Goal: Task Accomplishment & Management: Use online tool/utility

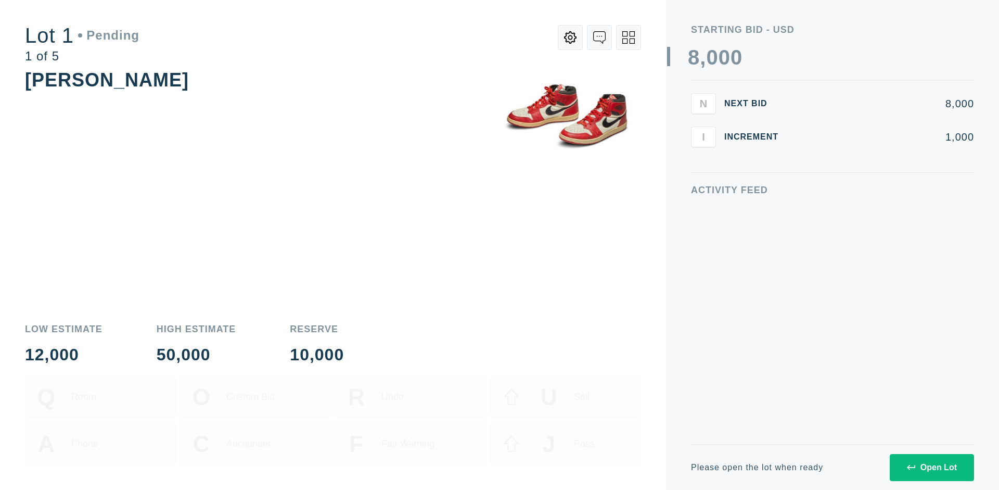
click at [932, 467] on div "Open Lot" at bounding box center [932, 467] width 50 height 9
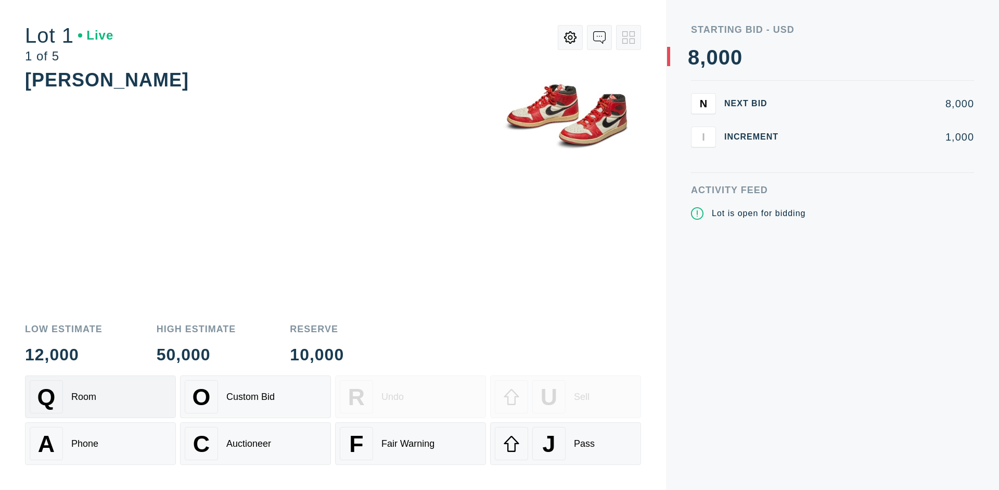
click at [100, 397] on div "Q Room" at bounding box center [101, 396] width 142 height 33
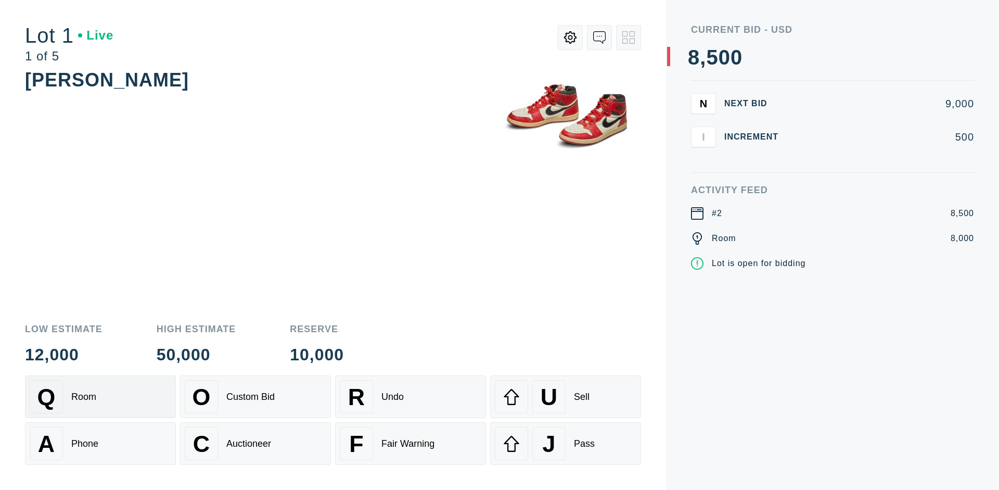
click at [100, 397] on div "Q Room" at bounding box center [101, 396] width 142 height 33
click at [100, 443] on div "A Phone" at bounding box center [101, 443] width 142 height 33
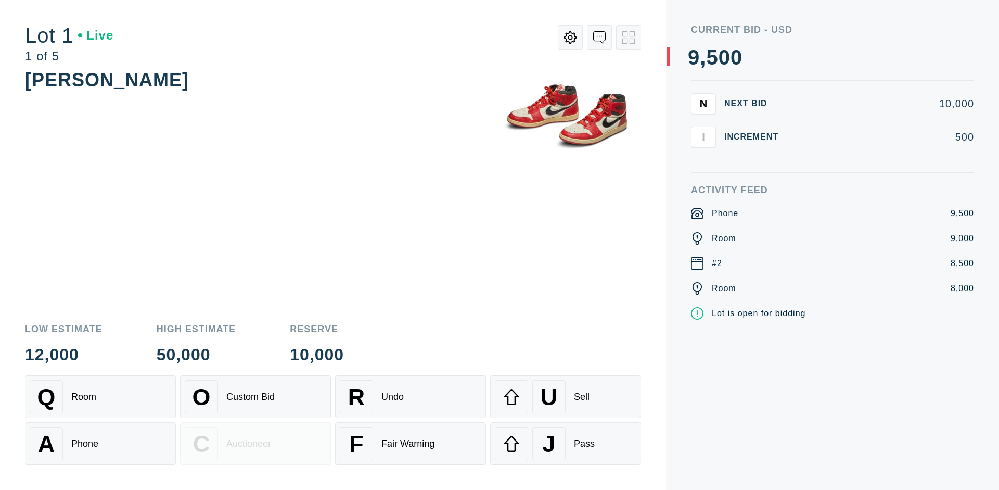
click at [256, 397] on div "Custom Bid" at bounding box center [250, 396] width 48 height 11
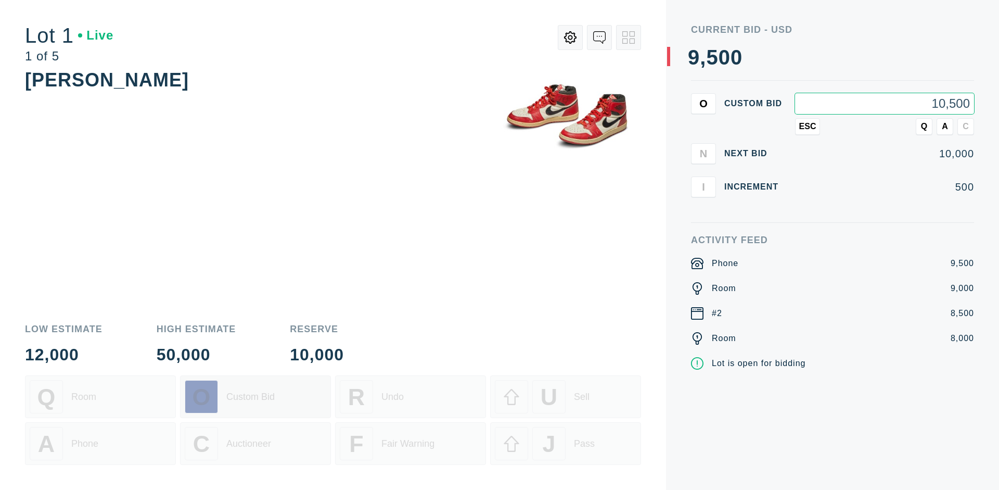
type input "10,500"
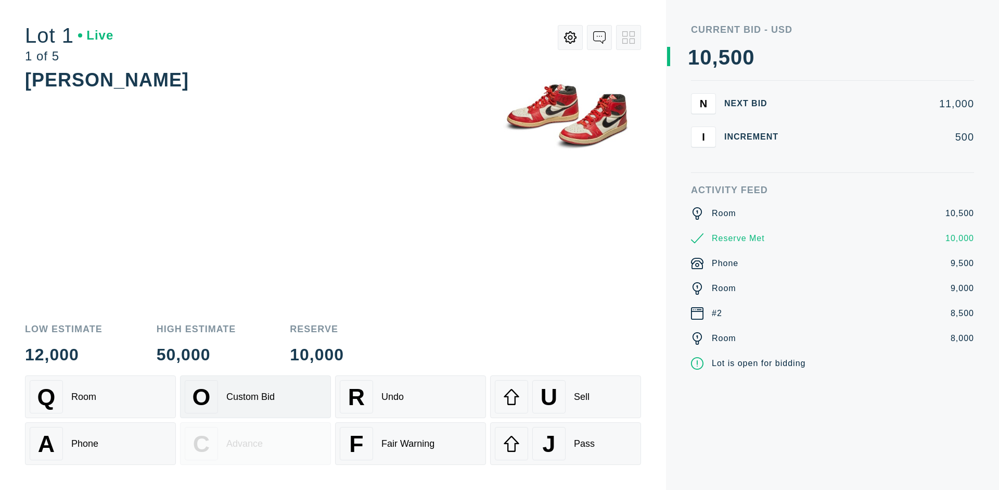
click at [256, 397] on div "Custom Bid" at bounding box center [250, 396] width 48 height 11
